Goal: Transaction & Acquisition: Obtain resource

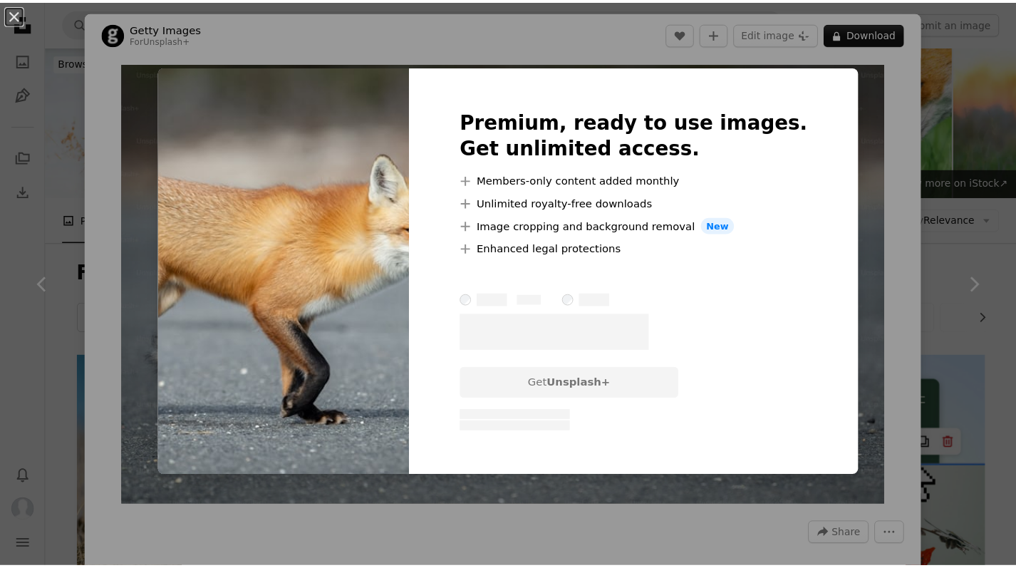
scroll to position [11263, 0]
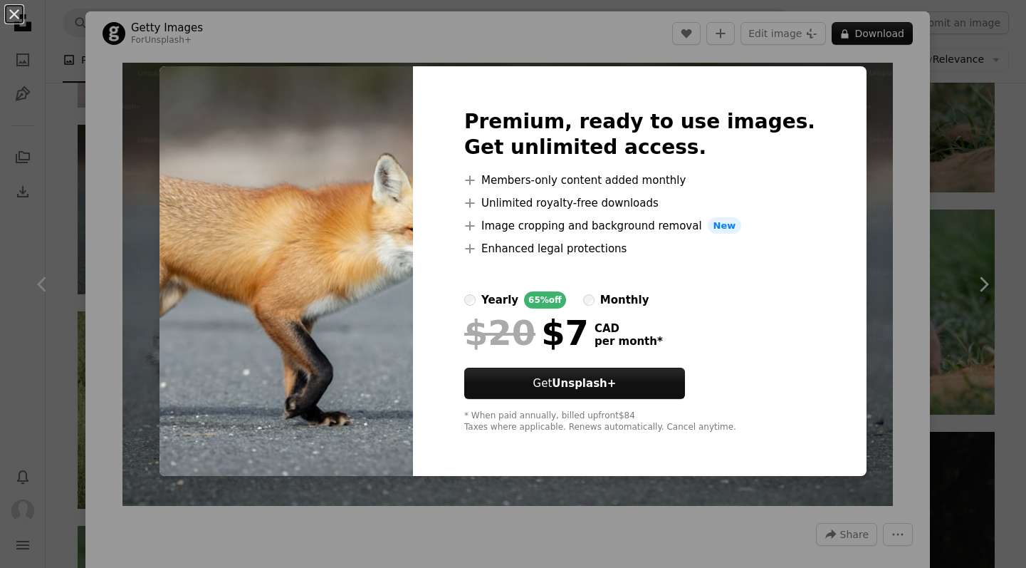
click at [947, 50] on div "An X shape Premium, ready to use images. Get unlimited access. A plus sign Memb…" at bounding box center [513, 284] width 1026 height 568
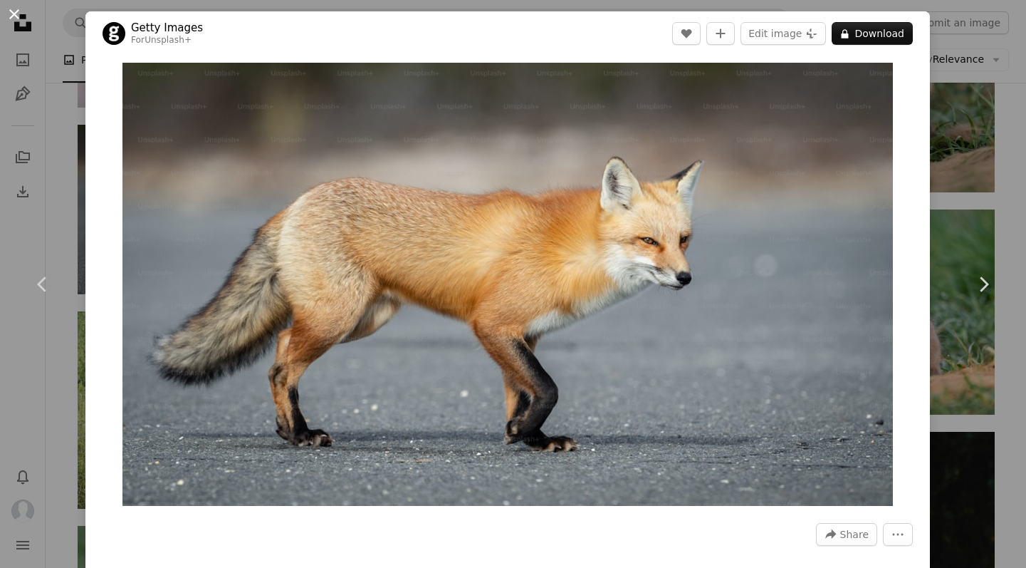
click at [16, 12] on button "An X shape" at bounding box center [14, 14] width 17 height 17
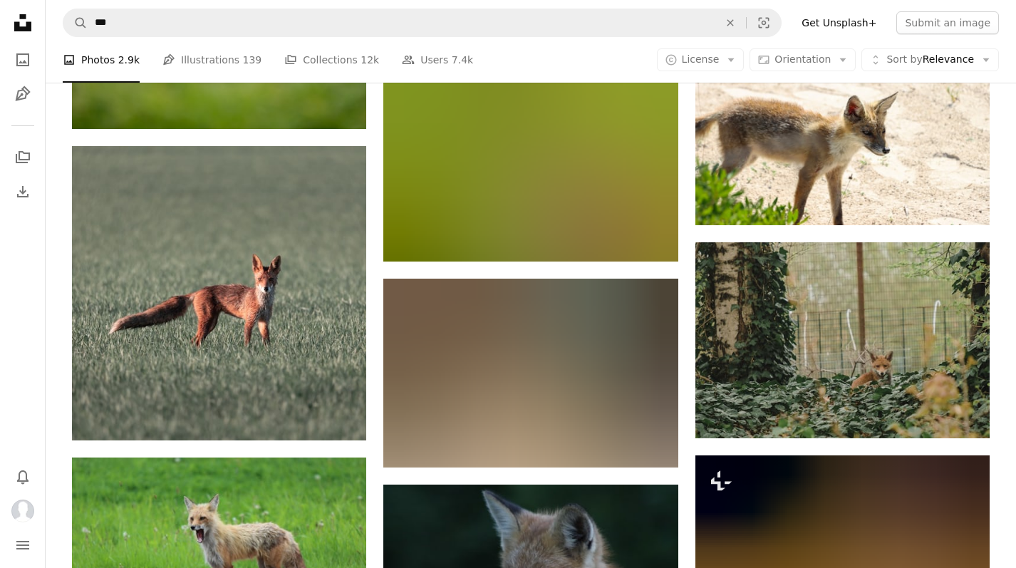
scroll to position [60671, 0]
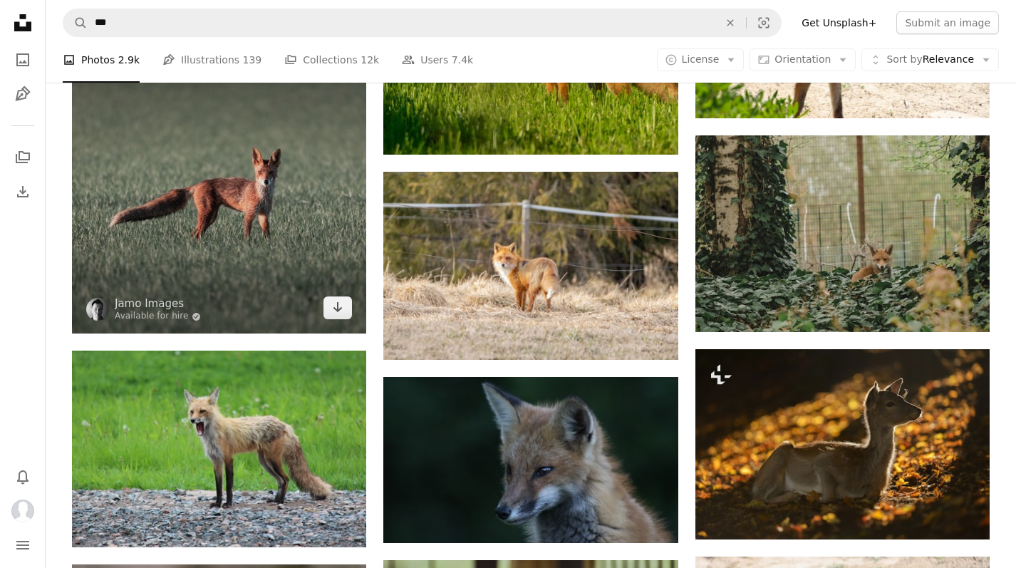
click at [239, 304] on img at bounding box center [219, 186] width 294 height 294
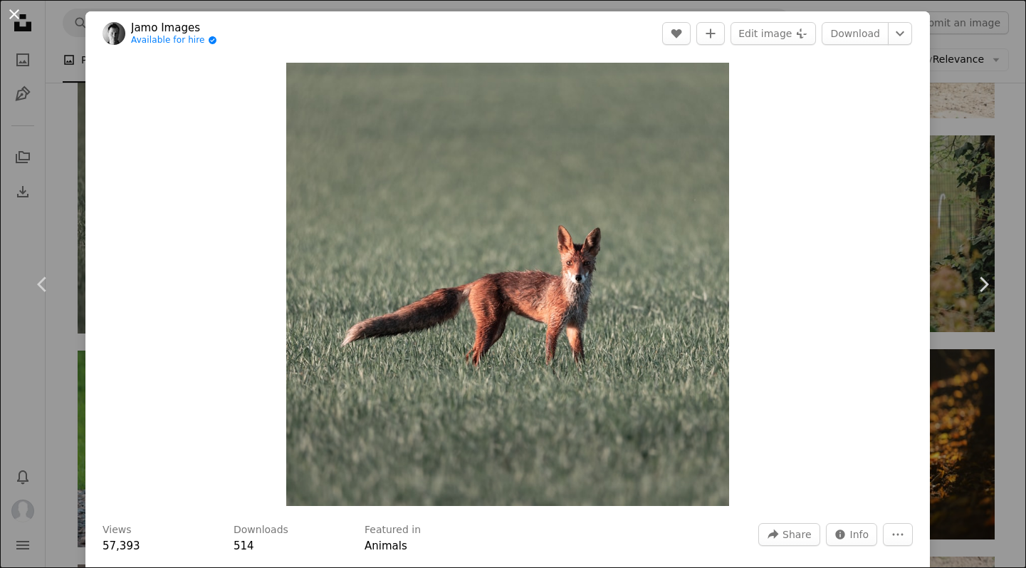
click at [11, 9] on button "An X shape" at bounding box center [14, 14] width 17 height 17
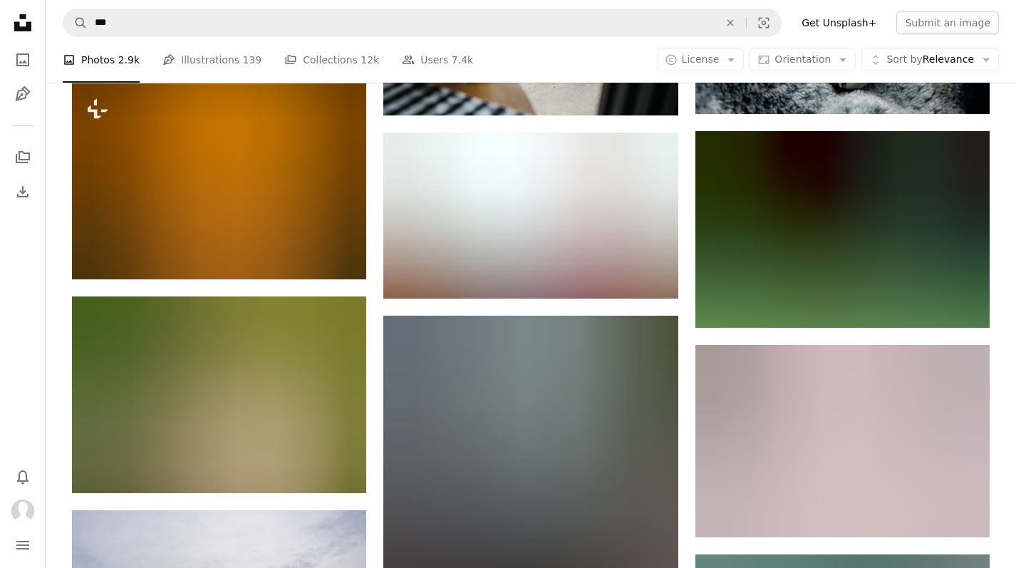
scroll to position [63539, 0]
